Goal: Information Seeking & Learning: Learn about a topic

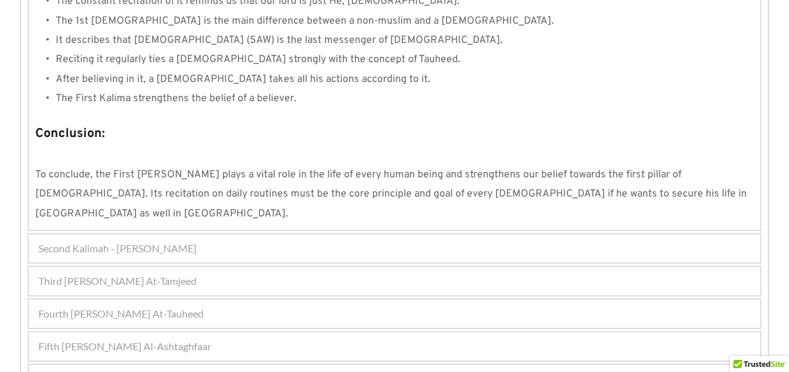
scroll to position [1275, 0]
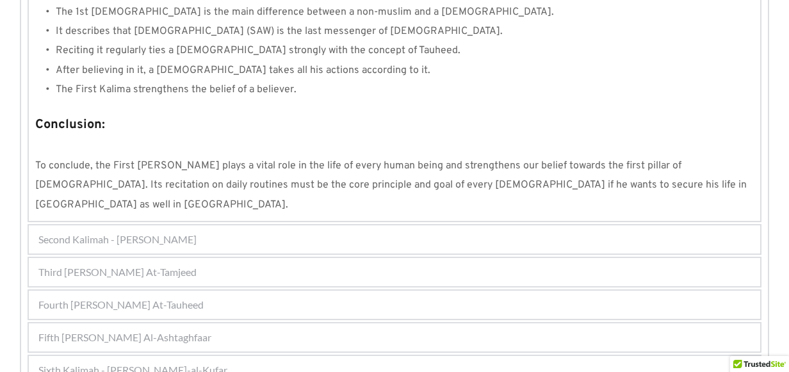
click at [300, 356] on div "Sixth Kalimah - [PERSON_NAME]-al-Kufar" at bounding box center [394, 370] width 731 height 28
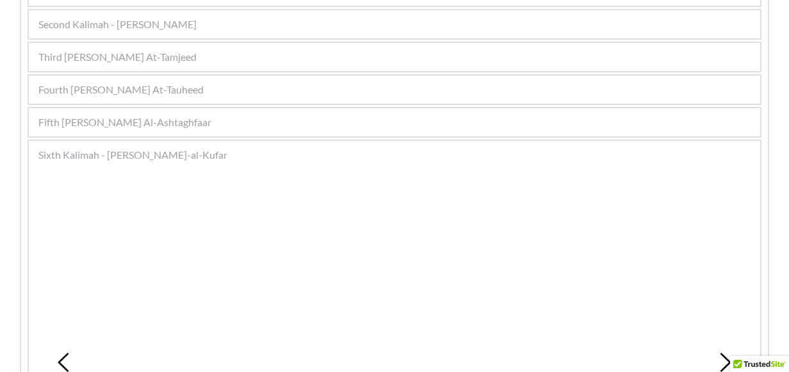
scroll to position [282, 0]
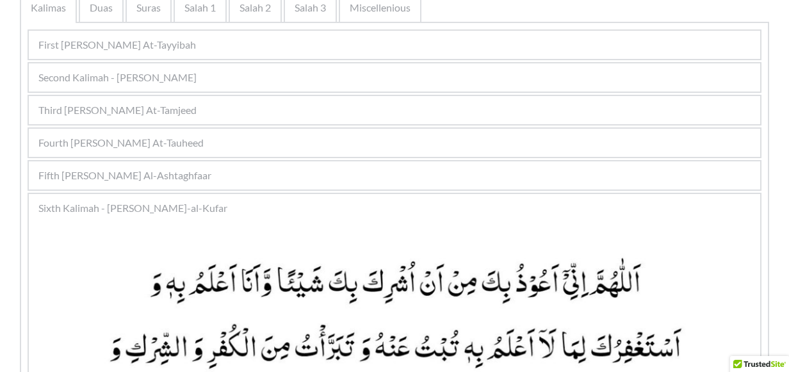
click at [196, 170] on span "Fifth [PERSON_NAME] Al-Ashtaghfaar" at bounding box center [124, 175] width 173 height 15
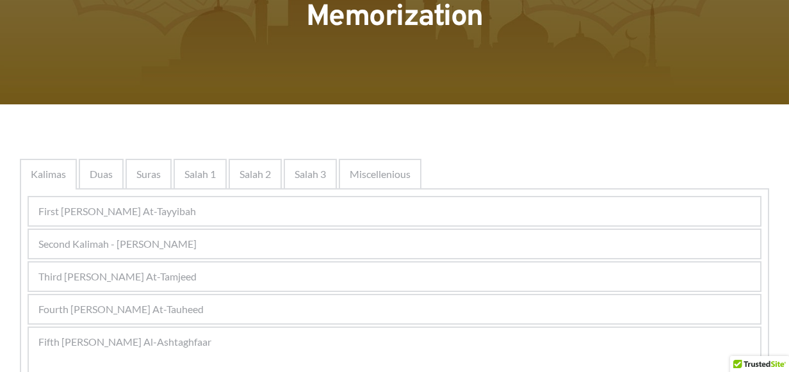
scroll to position [128, 0]
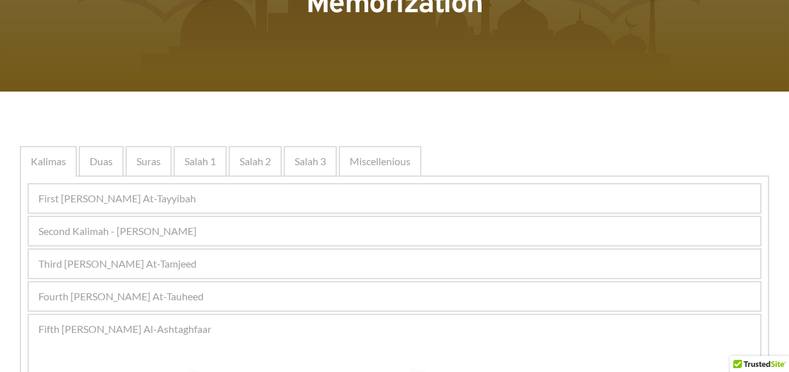
click at [156, 200] on span "First [PERSON_NAME] At-Tayyibah" at bounding box center [117, 198] width 158 height 15
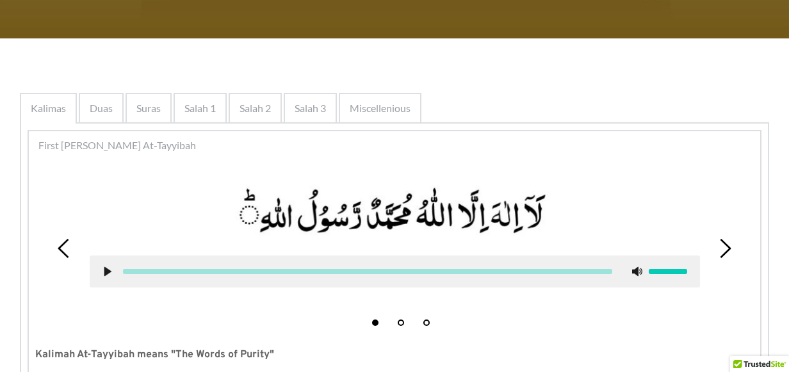
scroll to position [192, 0]
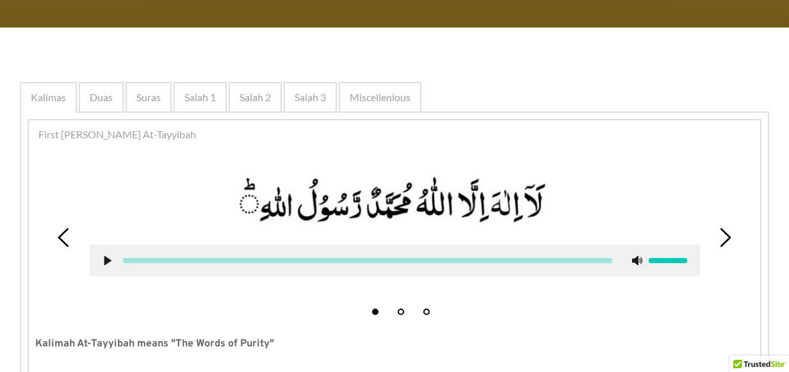
click at [530, 238] on div at bounding box center [395, 223] width 630 height 126
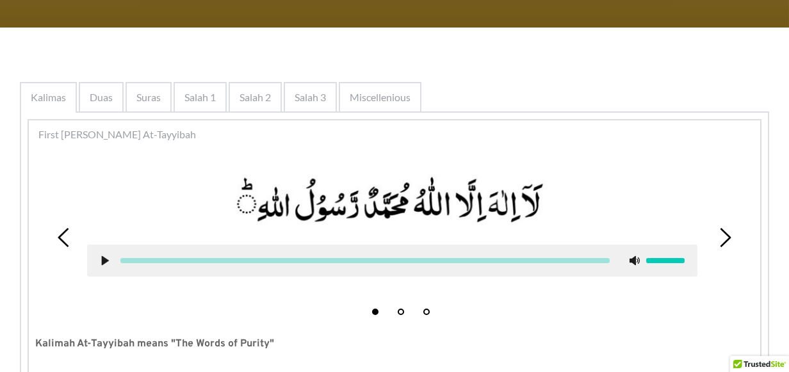
click at [530, 231] on picture at bounding box center [392, 201] width 610 height 62
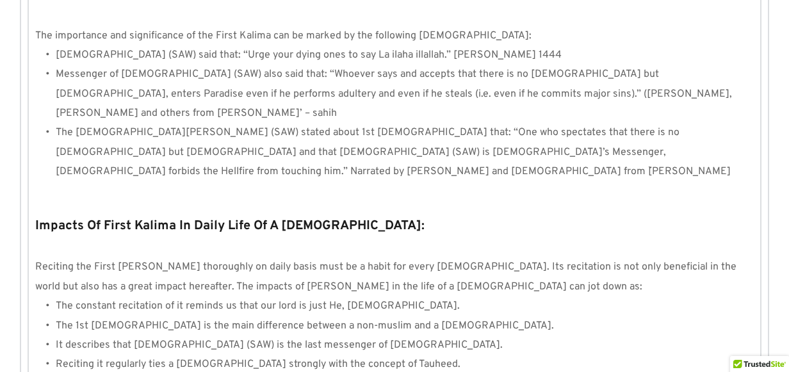
scroll to position [1275, 0]
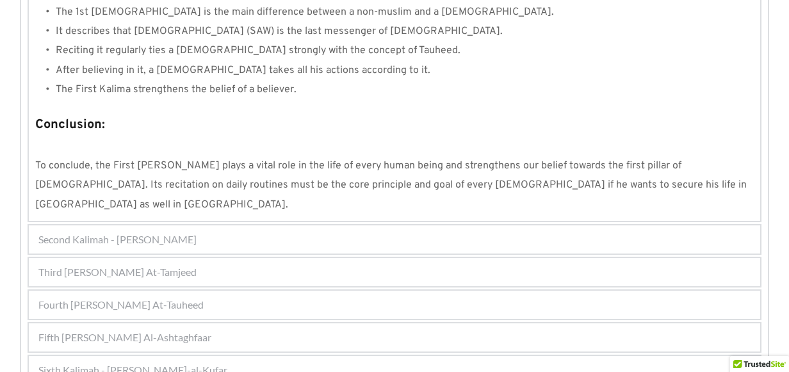
click at [217, 356] on div "Sixth Kalimah - [PERSON_NAME]-al-Kufar" at bounding box center [394, 370] width 731 height 28
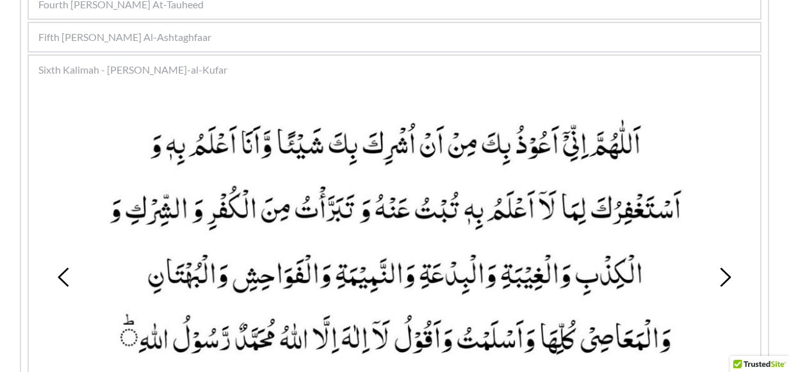
scroll to position [474, 0]
